Goal: Task Accomplishment & Management: Manage account settings

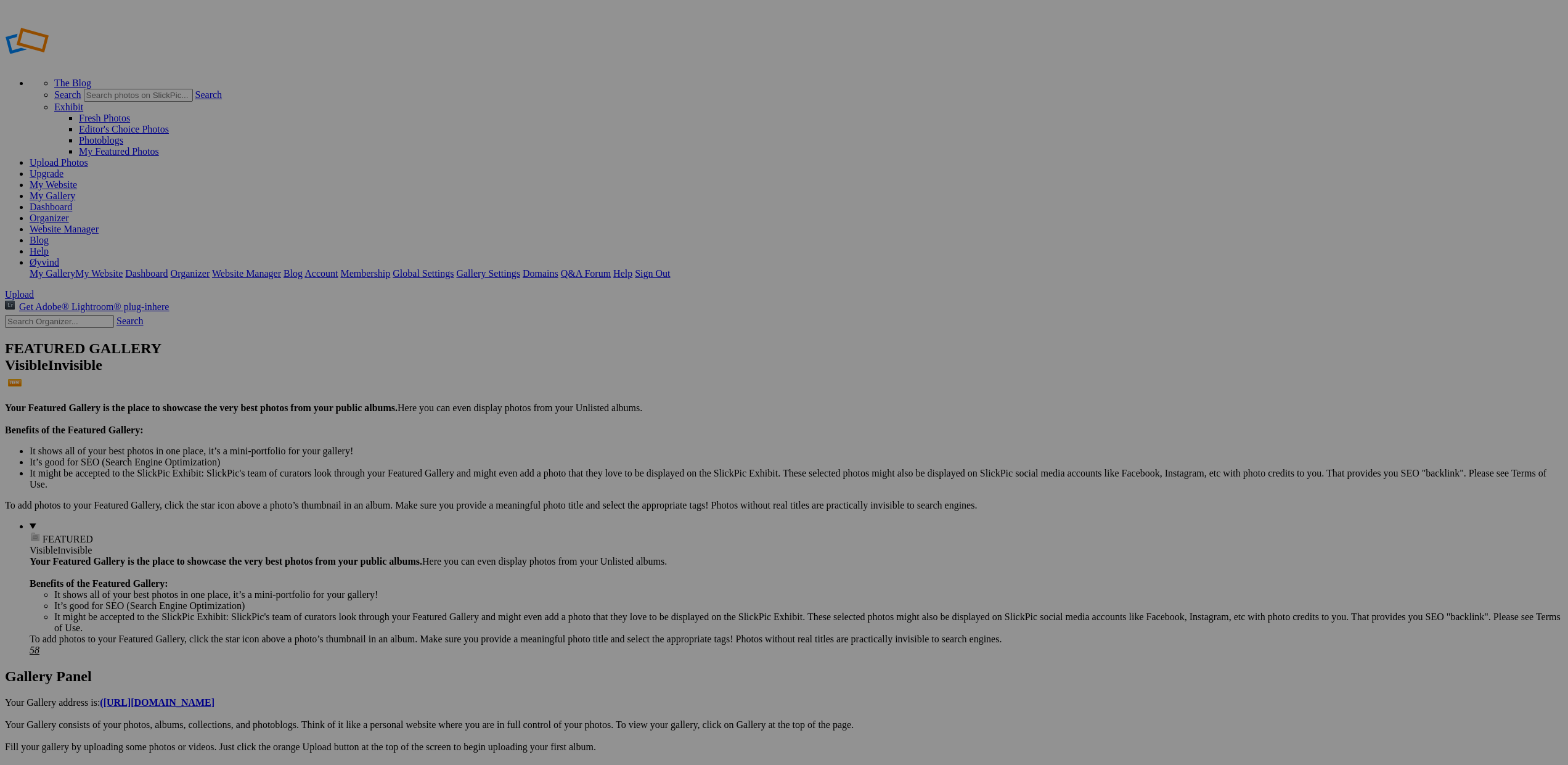
scroll to position [0, 1]
drag, startPoint x: 796, startPoint y: 177, endPoint x: 308, endPoint y: 139, distance: 489.5
drag, startPoint x: 887, startPoint y: 182, endPoint x: 407, endPoint y: 159, distance: 480.6
drag, startPoint x: 995, startPoint y: 191, endPoint x: 533, endPoint y: 166, distance: 462.7
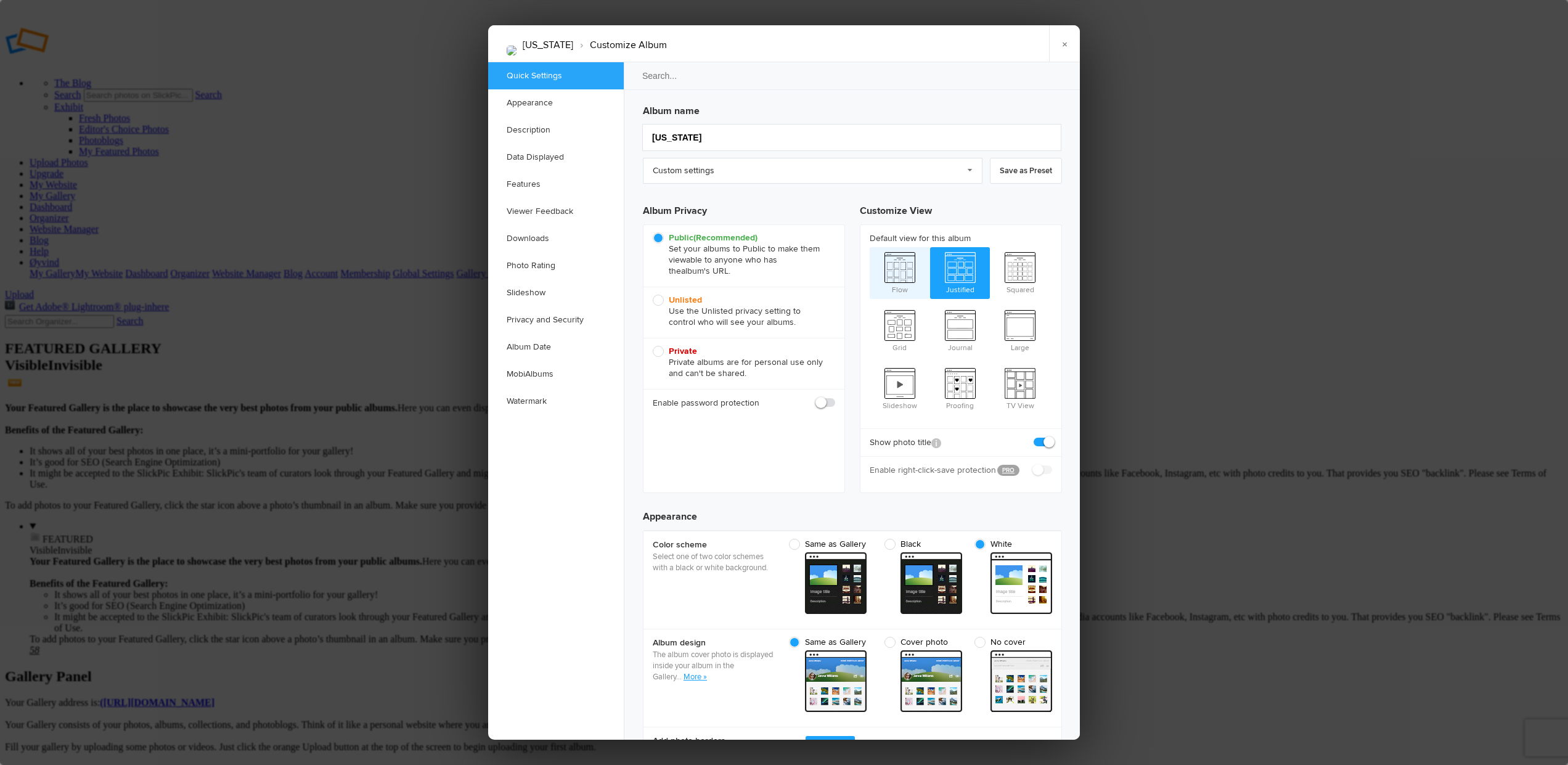
click at [907, 279] on span "Flow" at bounding box center [900, 272] width 60 height 49
click at [870, 247] on input "Flow" at bounding box center [869, 247] width 1 height 1
radio input "true"
radio input "false"
radio input "true"
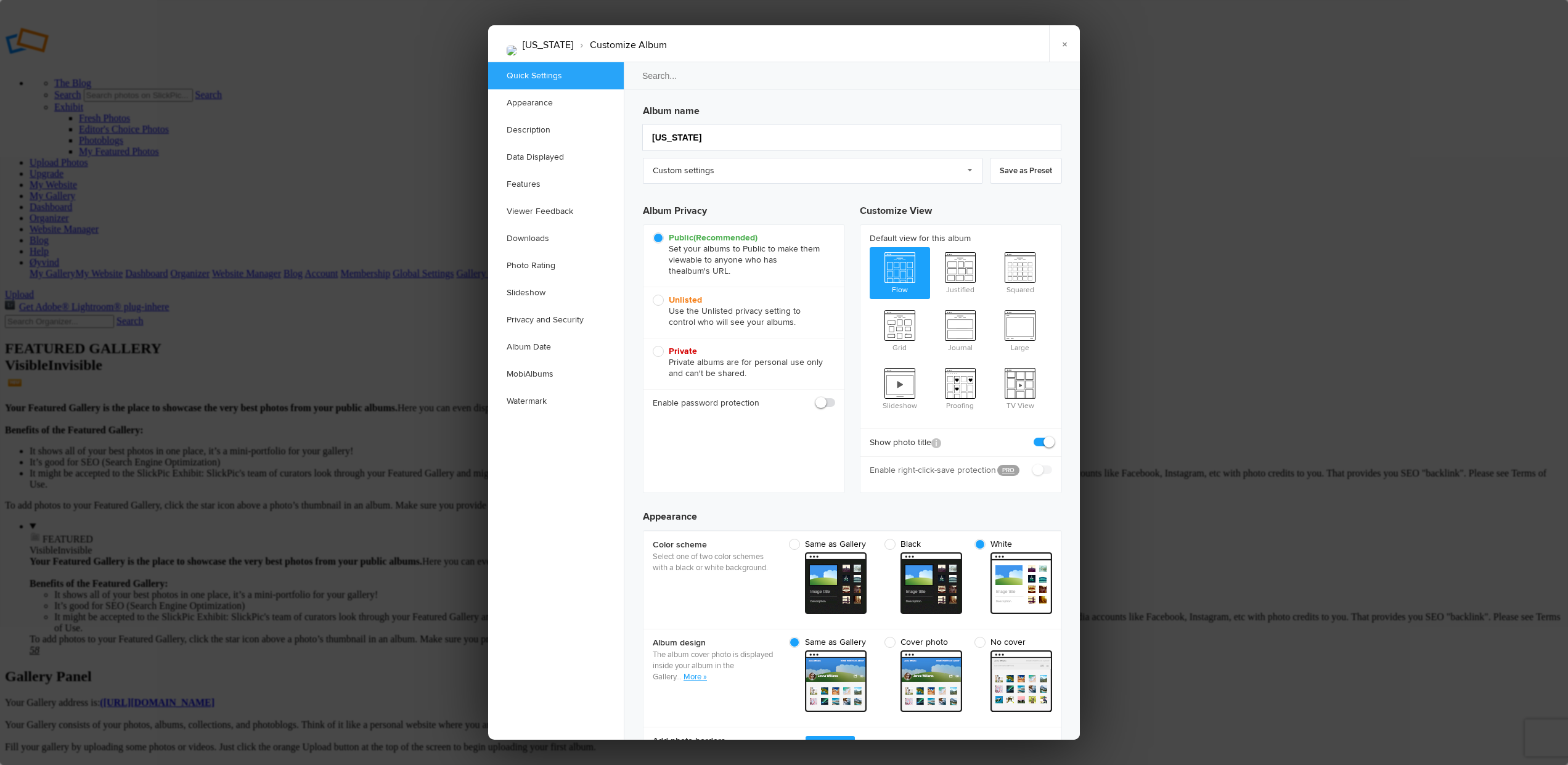
click at [1262, 420] on div at bounding box center [784, 382] width 1568 height 765
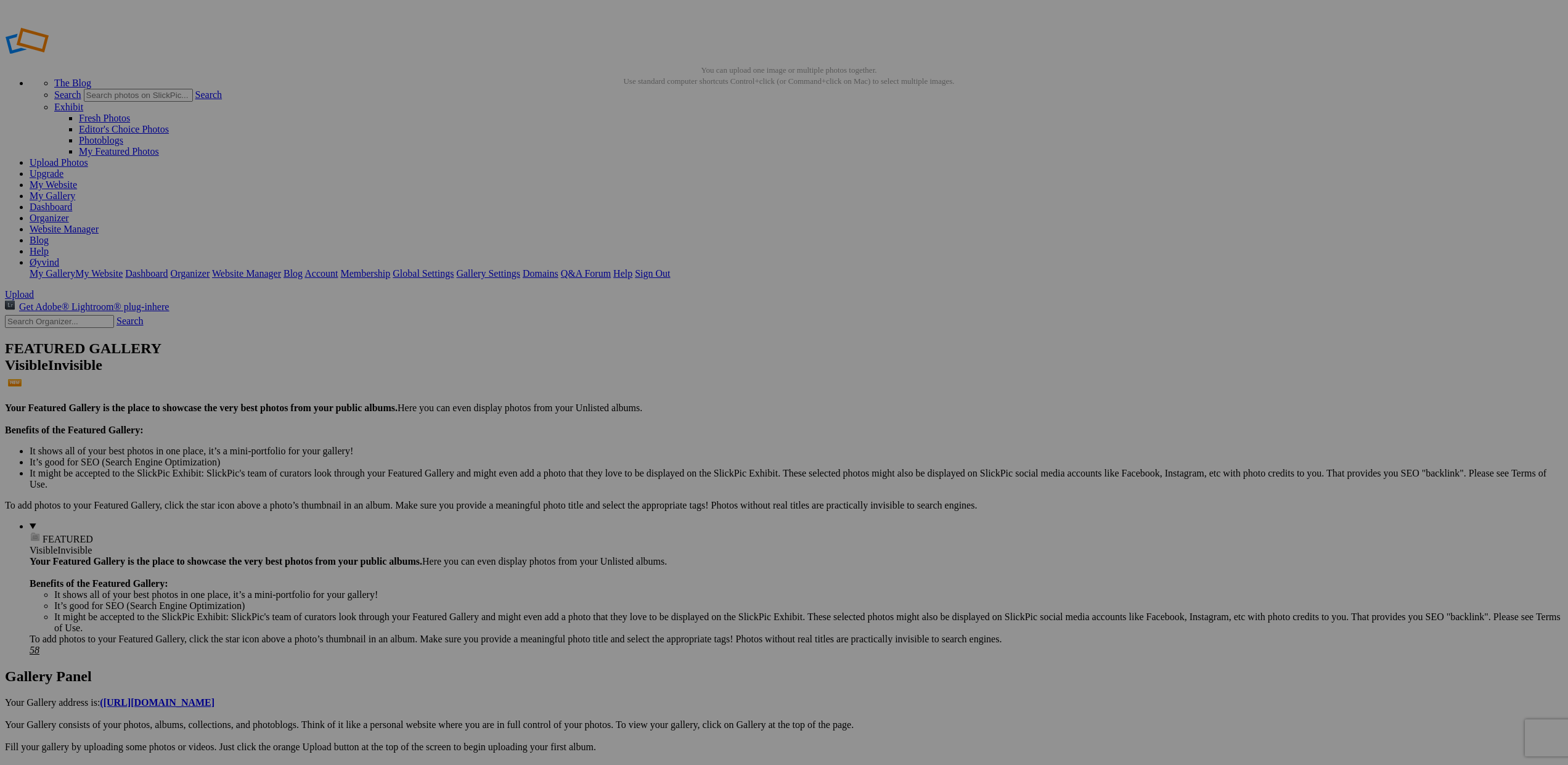
click at [75, 191] on link "My Gallery" at bounding box center [53, 195] width 46 height 10
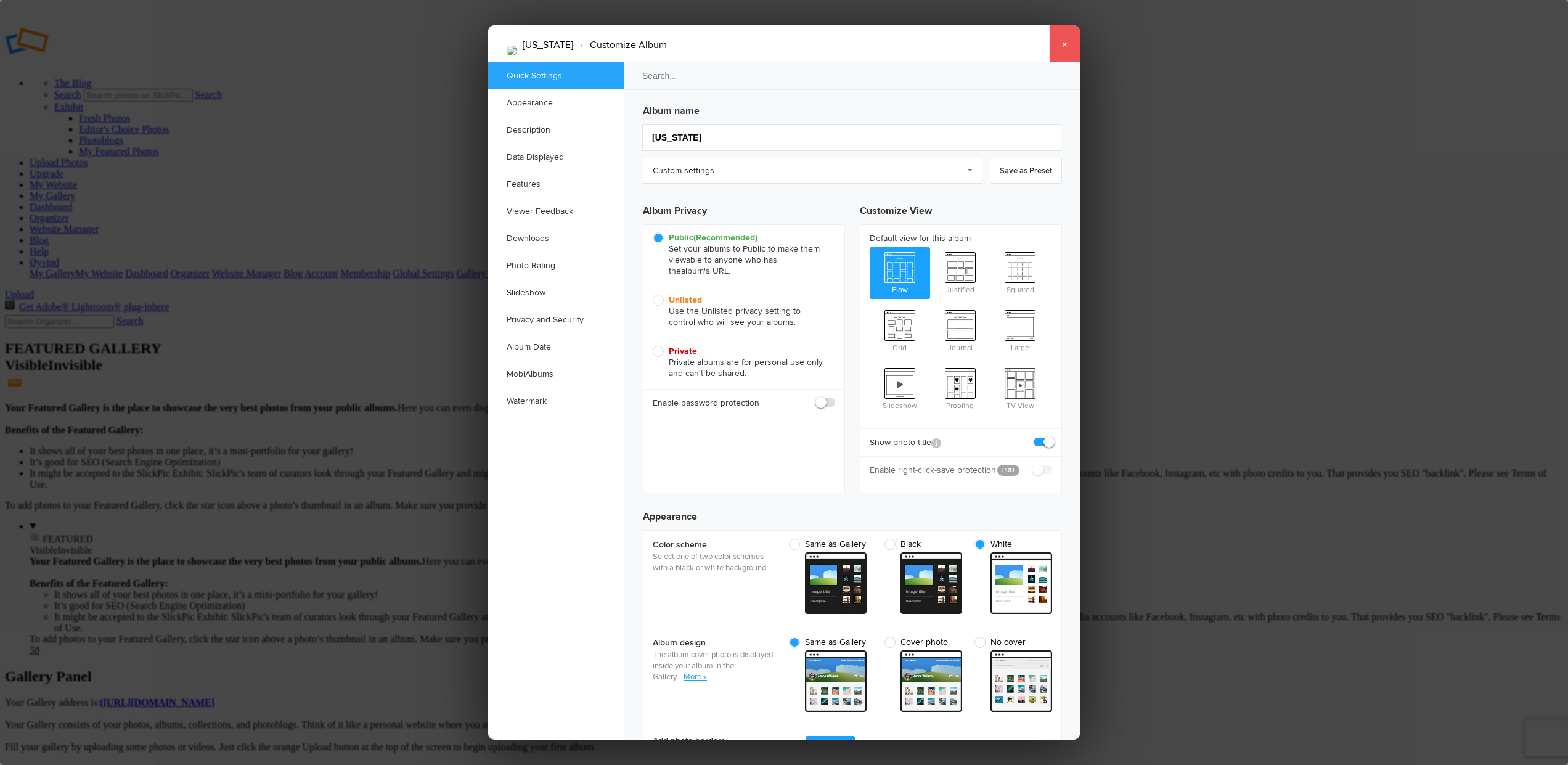
click at [1066, 43] on link "×" at bounding box center [1064, 43] width 30 height 37
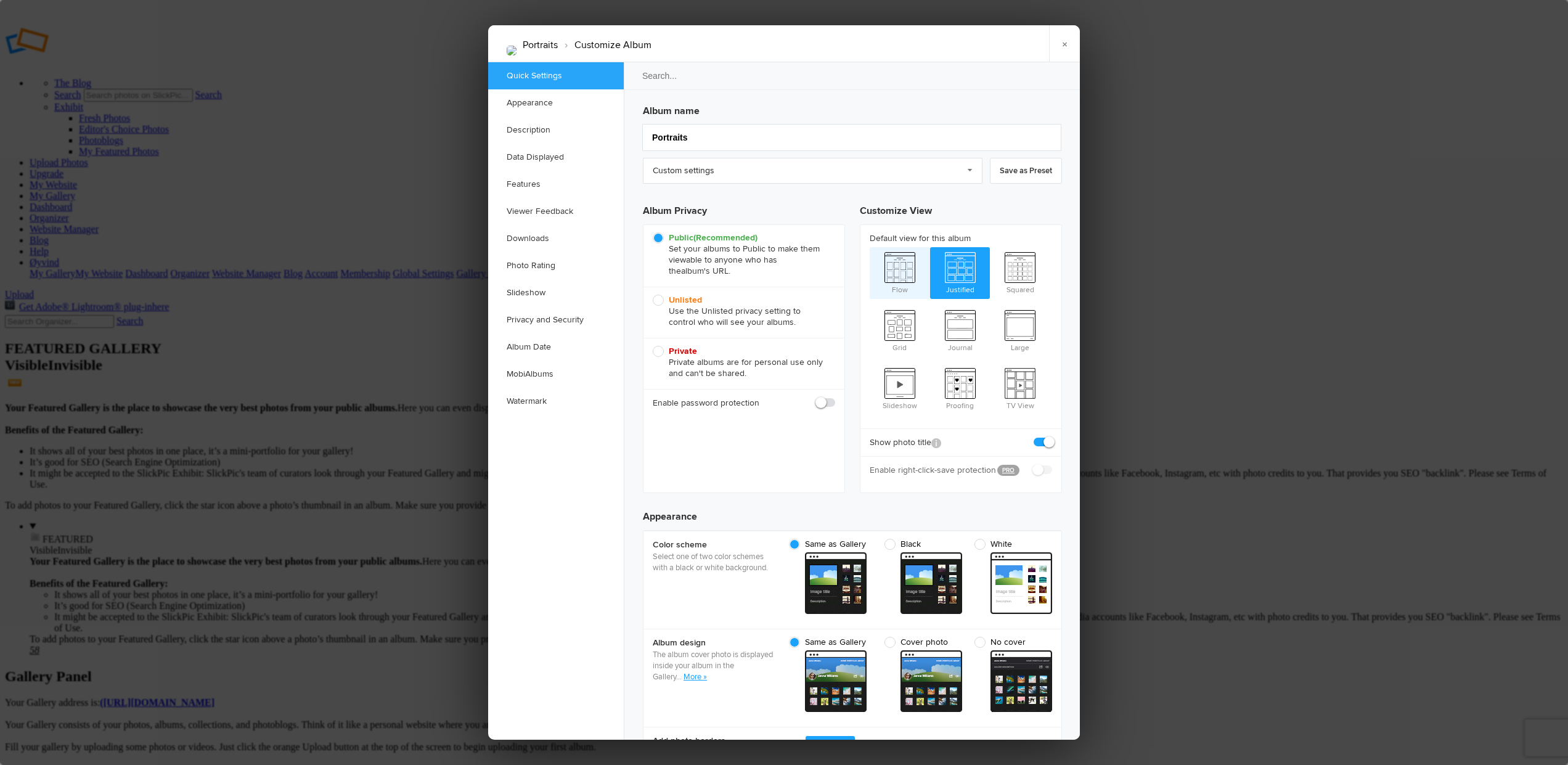
click at [895, 274] on span "Flow" at bounding box center [900, 272] width 60 height 49
click at [870, 247] on input "Flow" at bounding box center [869, 247] width 1 height 1
radio input "true"
radio input "false"
radio input "true"
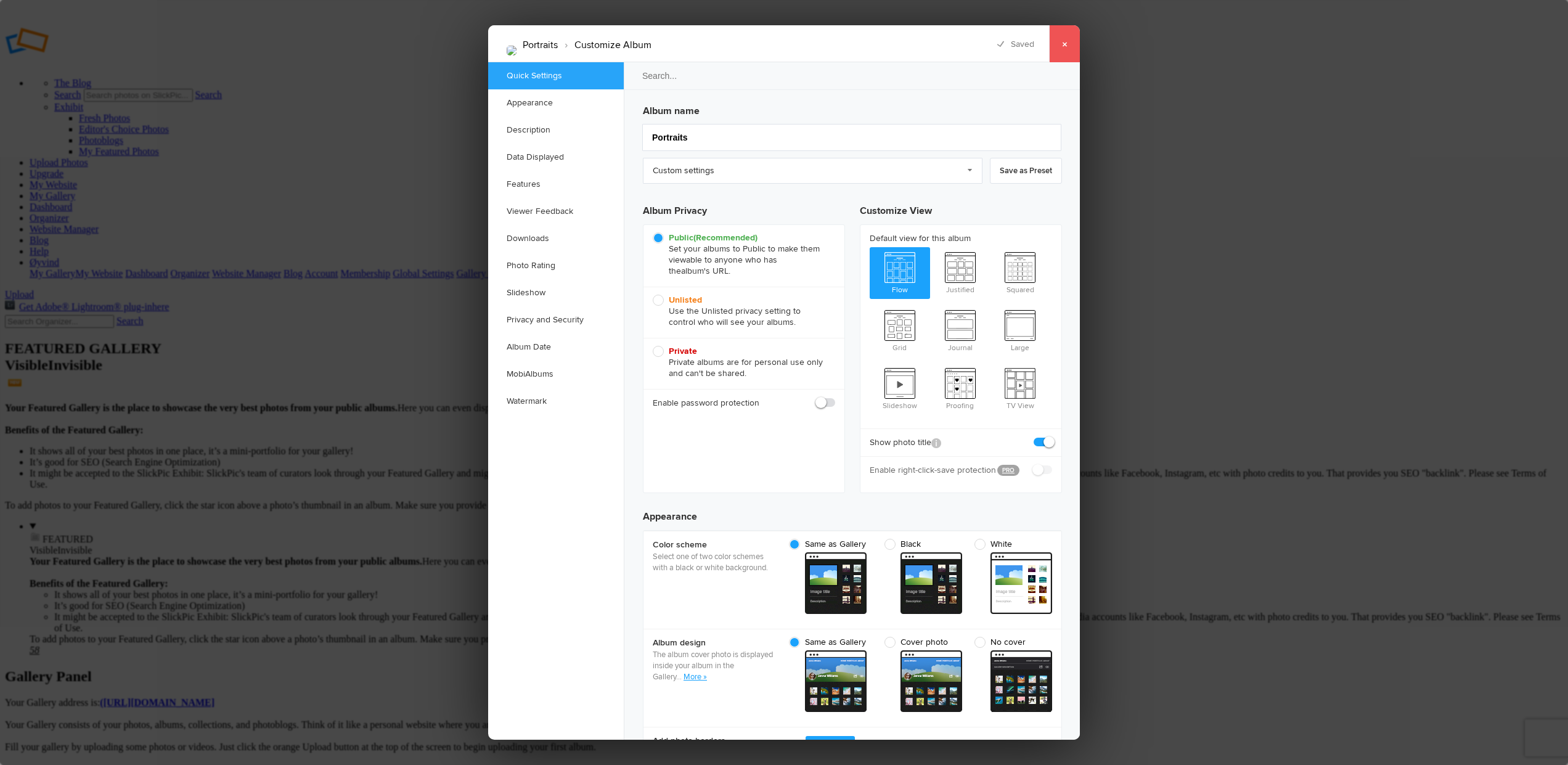
click at [1064, 37] on link "×" at bounding box center [1064, 43] width 30 height 37
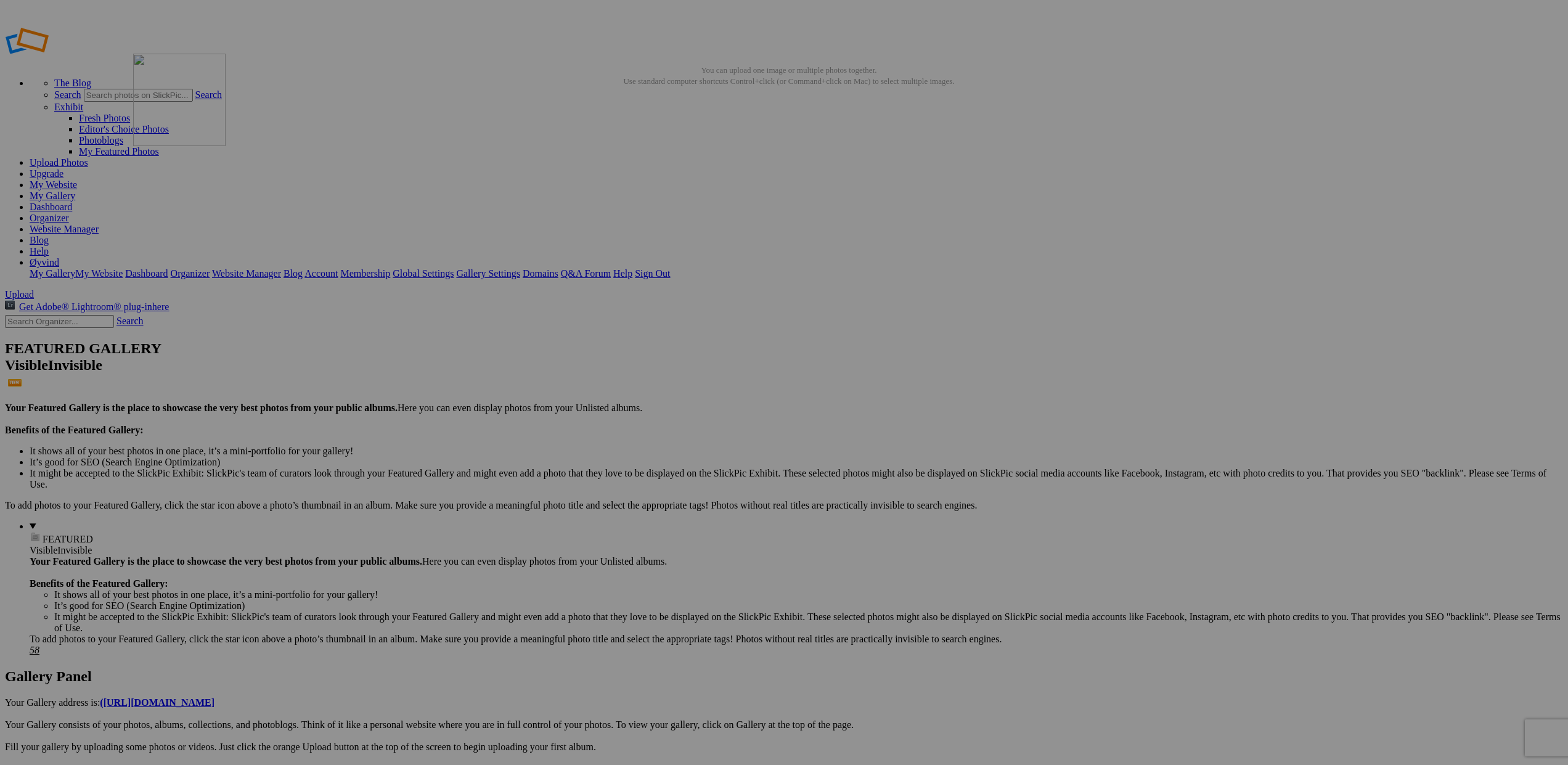
drag, startPoint x: 783, startPoint y: 352, endPoint x: 311, endPoint y: 143, distance: 516.2
click at [75, 191] on link "My Gallery" at bounding box center [53, 195] width 46 height 10
